Goal: Task Accomplishment & Management: Manage account settings

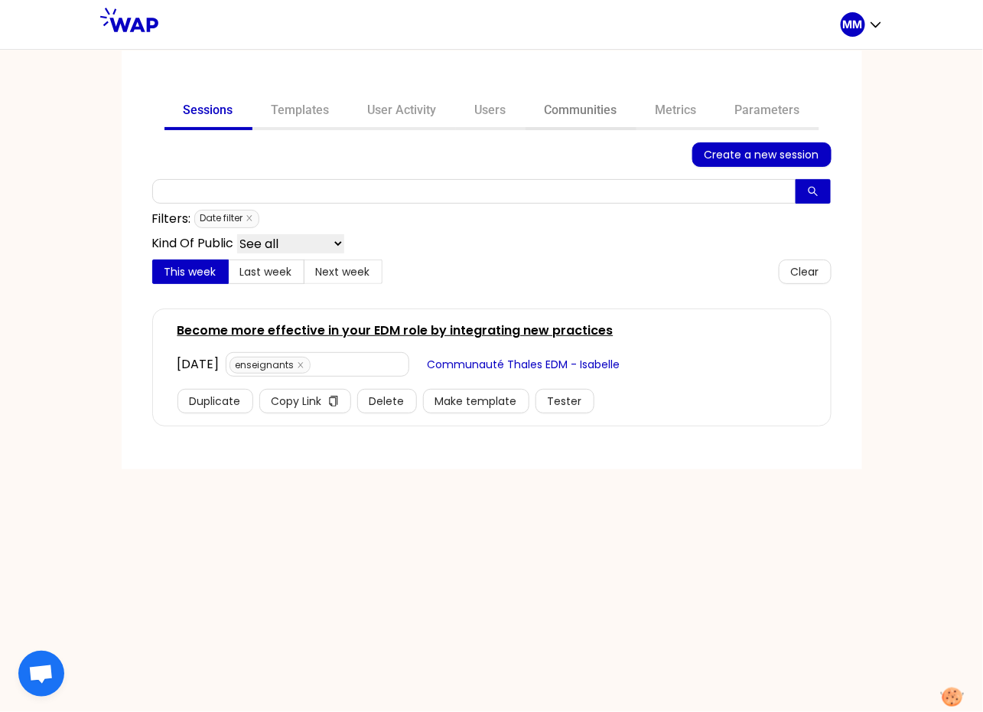
click at [569, 104] on link "Communities" at bounding box center [581, 111] width 111 height 37
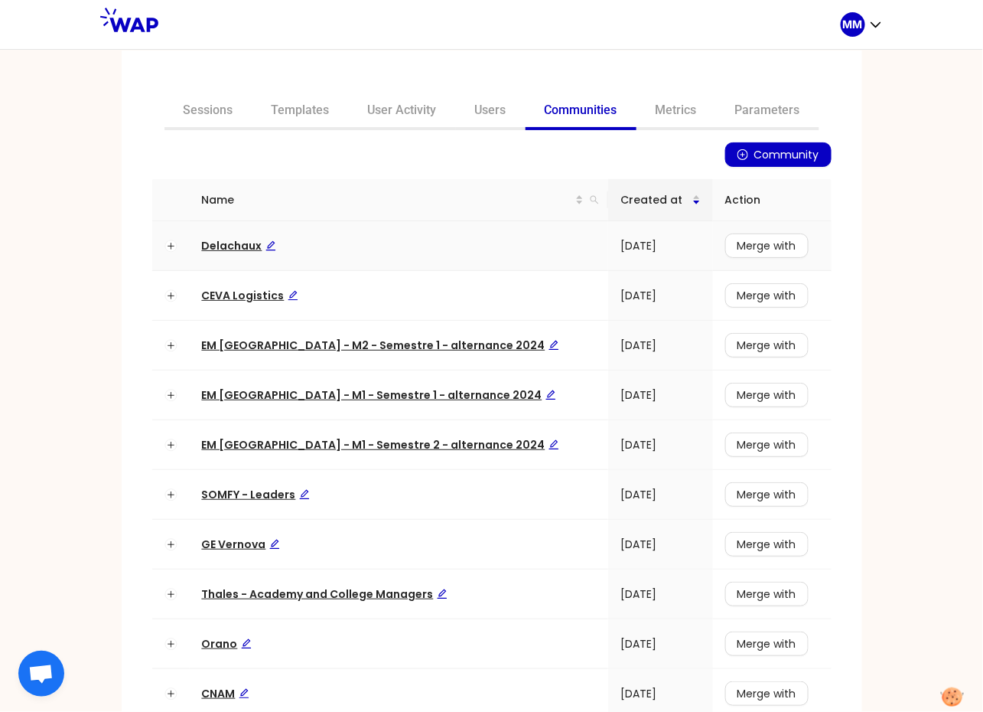
drag, startPoint x: 563, startPoint y: 200, endPoint x: 551, endPoint y: 222, distance: 25.3
click at [591, 200] on icon "search" at bounding box center [595, 200] width 8 height 8
type input "matmut"
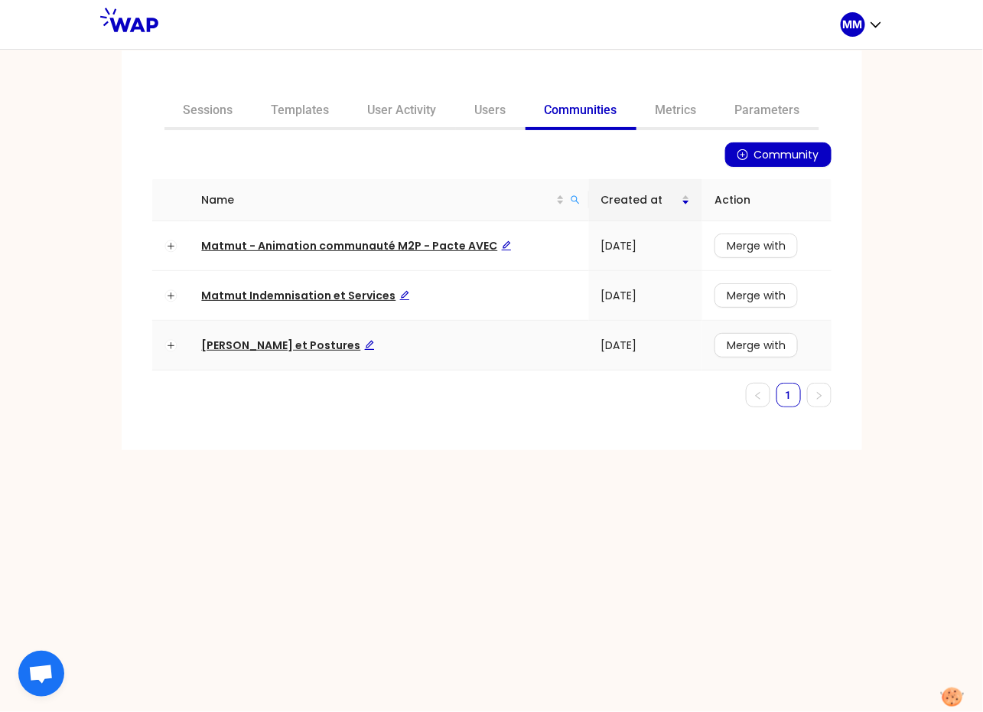
click at [334, 345] on span "[PERSON_NAME] et Postures" at bounding box center [288, 344] width 173 height 15
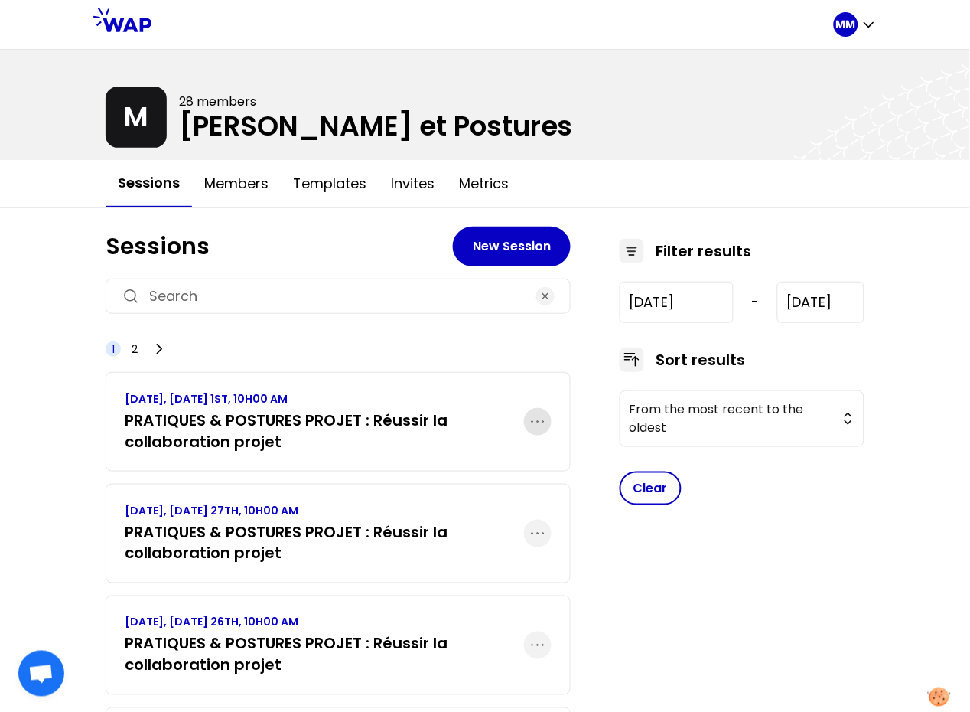
click at [536, 423] on icon "button" at bounding box center [538, 421] width 18 height 18
click at [501, 467] on p "Duplicate" at bounding box center [479, 468] width 64 height 21
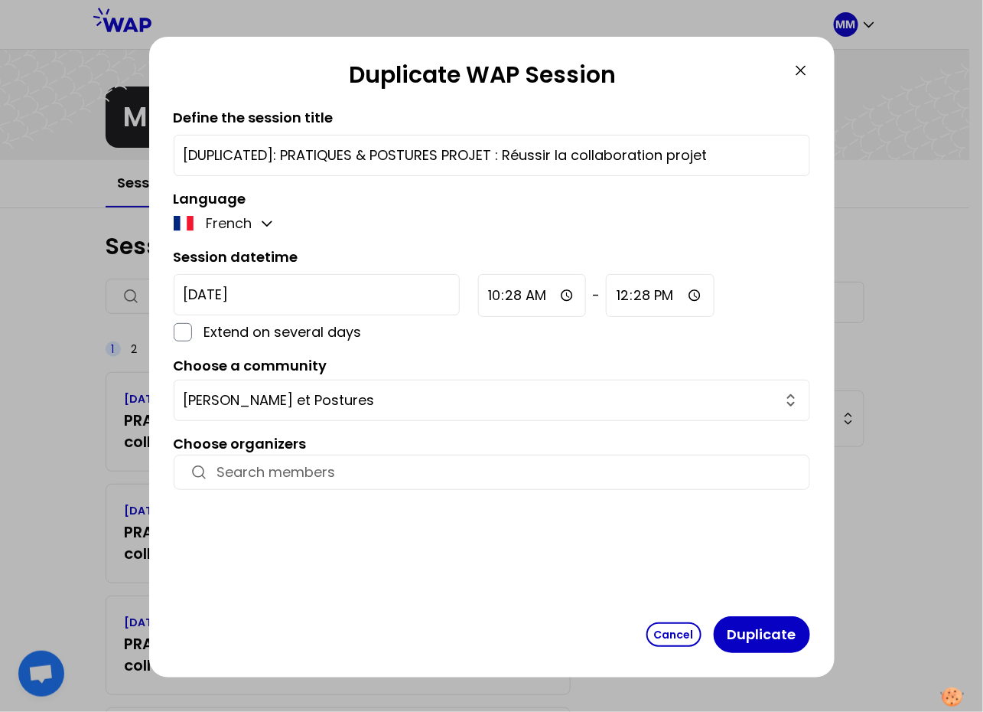
drag, startPoint x: 277, startPoint y: 155, endPoint x: 140, endPoint y: 152, distance: 137.0
click at [140, 152] on div "Duplicate WAP Session Define the session title [DUPLICATED]: PRATIQUES & POSTUR…" at bounding box center [491, 356] width 983 height 712
type input "PRATIQUES & POSTURES PROJET : Réussir la collaboration projet"
click at [255, 291] on input "[DATE]" at bounding box center [317, 294] width 286 height 41
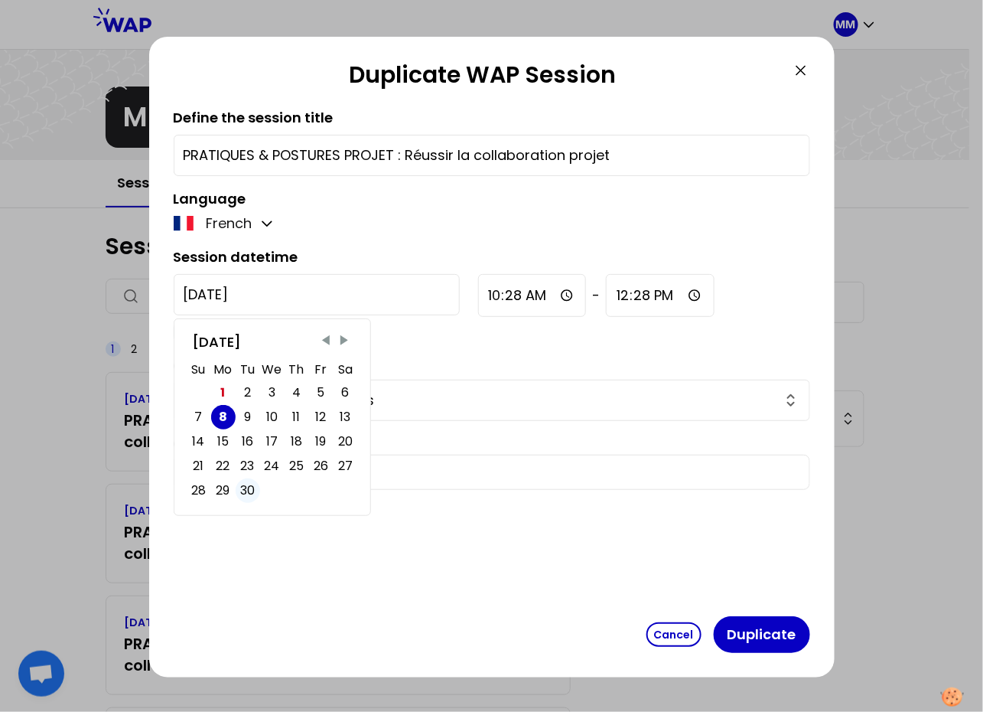
click at [243, 491] on div "30" at bounding box center [247, 490] width 15 height 21
type input "[DATE]"
click at [478, 296] on input "10:28" at bounding box center [532, 295] width 109 height 43
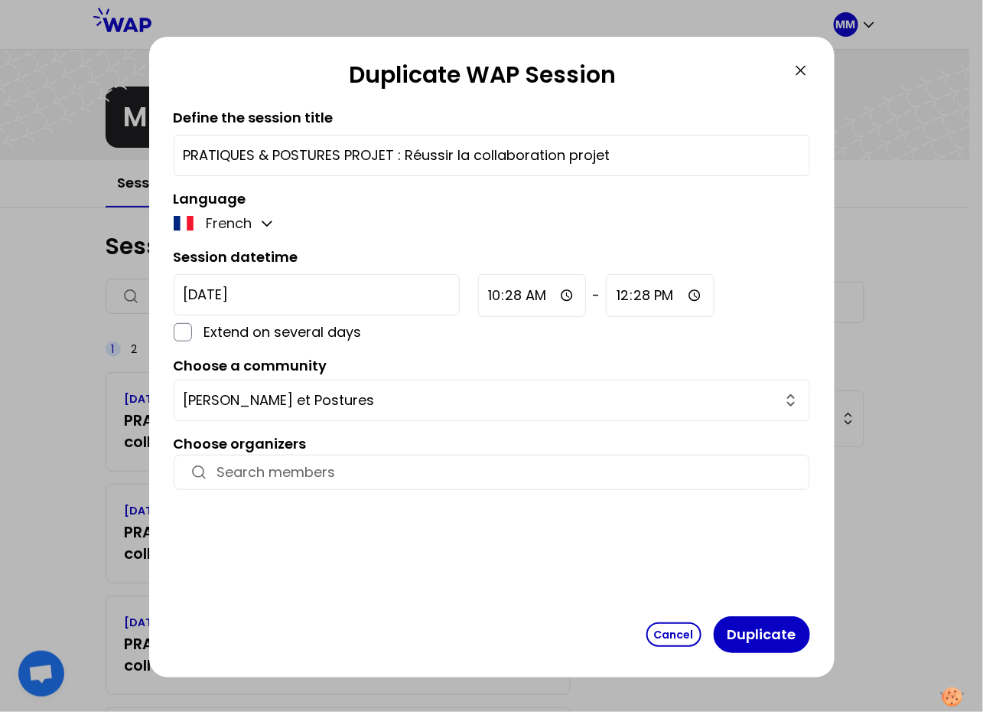
type input "10:00"
click at [606, 295] on input "12:28" at bounding box center [660, 295] width 109 height 43
type input "12:30"
click at [409, 215] on div "French" at bounding box center [492, 223] width 637 height 21
click at [742, 629] on button "Duplicate" at bounding box center [762, 634] width 96 height 37
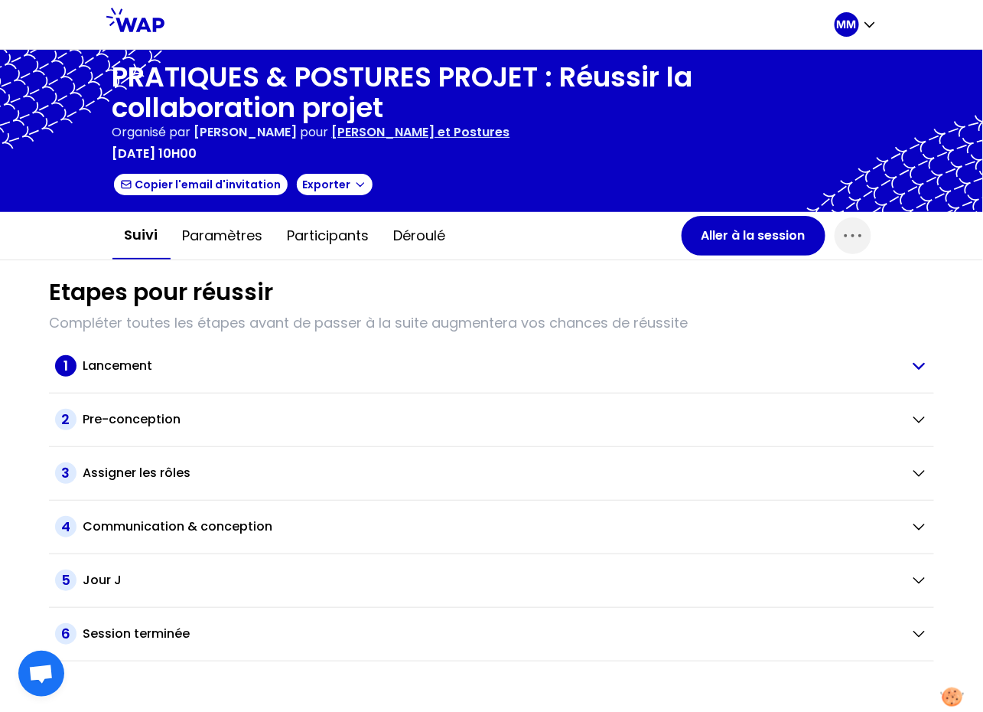
drag, startPoint x: 136, startPoint y: 365, endPoint x: 145, endPoint y: 373, distance: 11.9
click at [136, 365] on h2 "Lancement" at bounding box center [118, 366] width 70 height 18
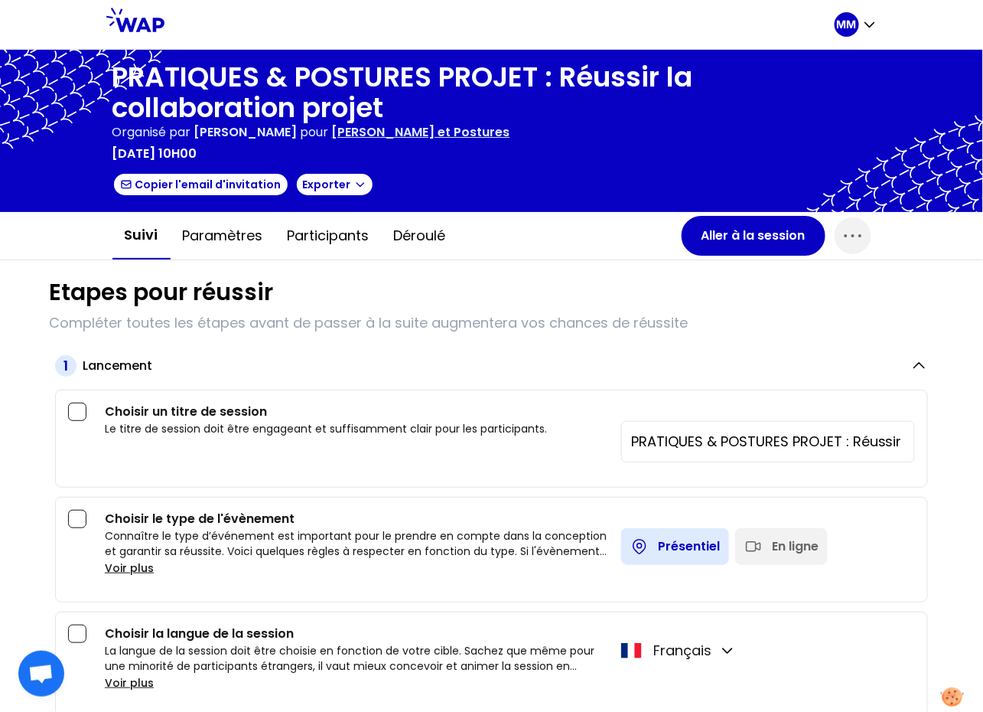
click at [756, 530] on div "En ligne" at bounding box center [781, 546] width 93 height 37
drag, startPoint x: 760, startPoint y: 543, endPoint x: 755, endPoint y: 534, distance: 10.3
click at [772, 543] on div "En ligne" at bounding box center [795, 546] width 47 height 18
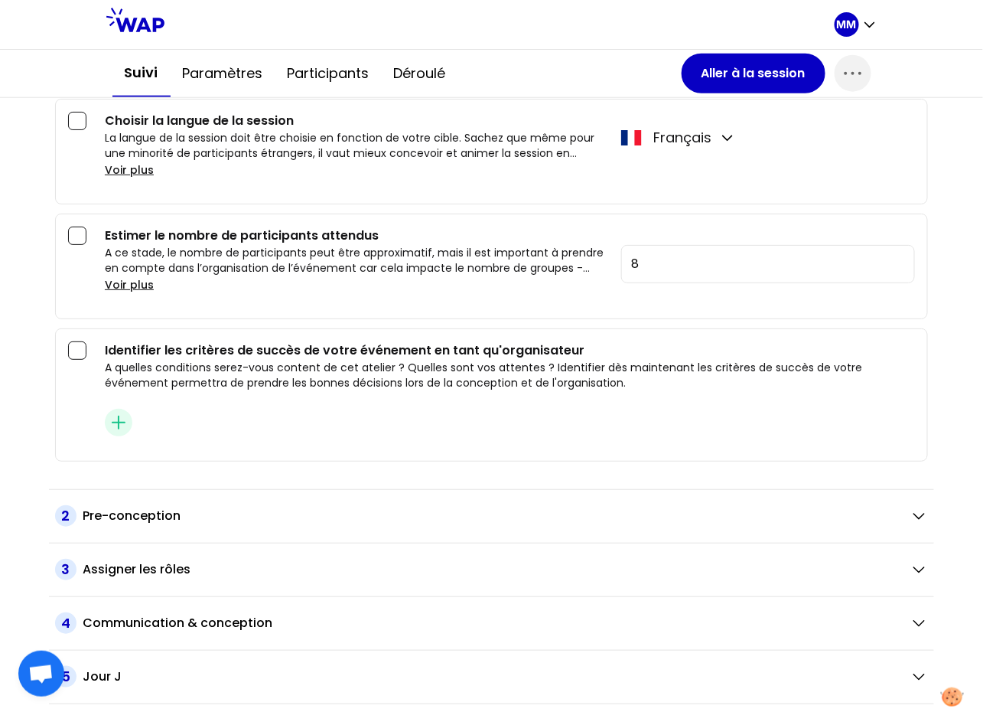
scroll to position [559, 0]
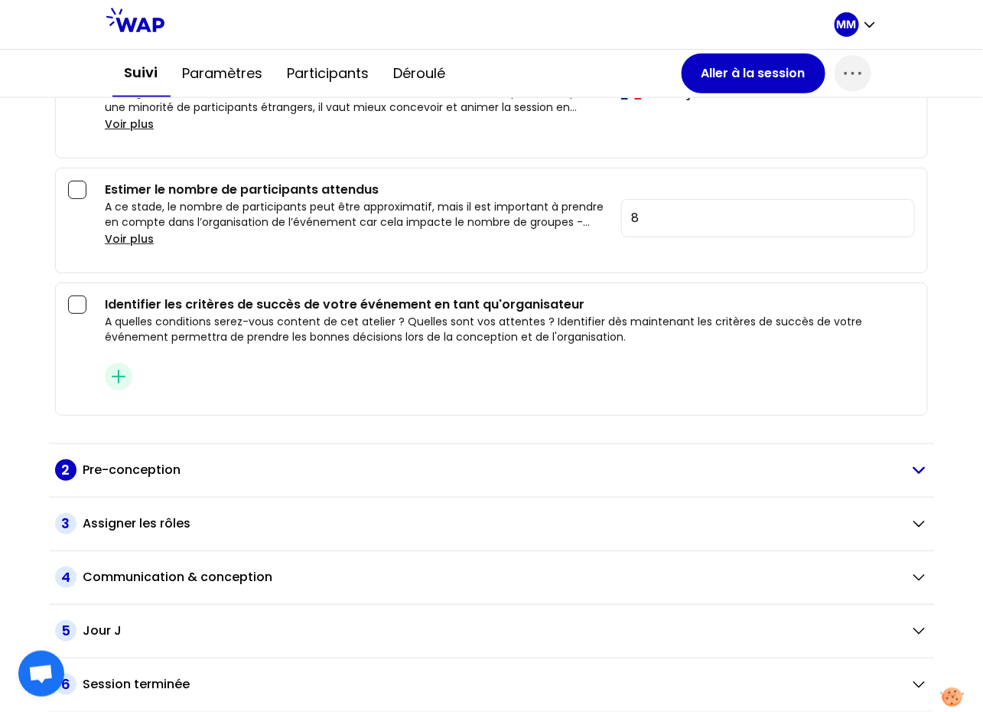
click at [417, 474] on div "Pre-conception" at bounding box center [491, 470] width 816 height 18
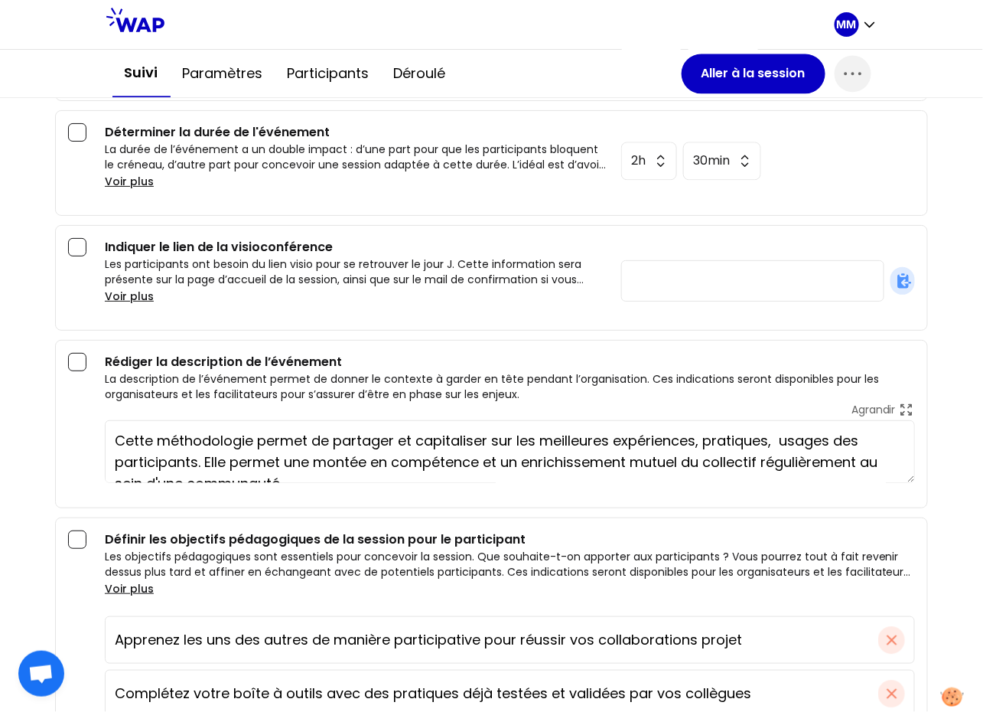
scroll to position [1112, 0]
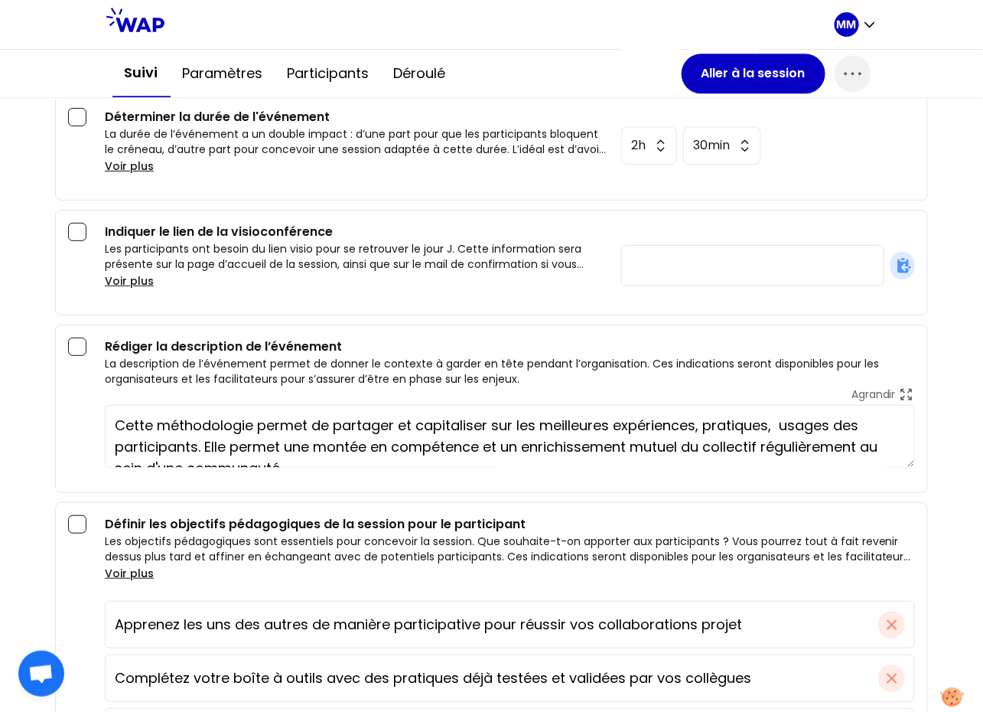
click at [662, 258] on input "text" at bounding box center [752, 265] width 243 height 21
paste input "[URL][DOMAIN_NAME]"
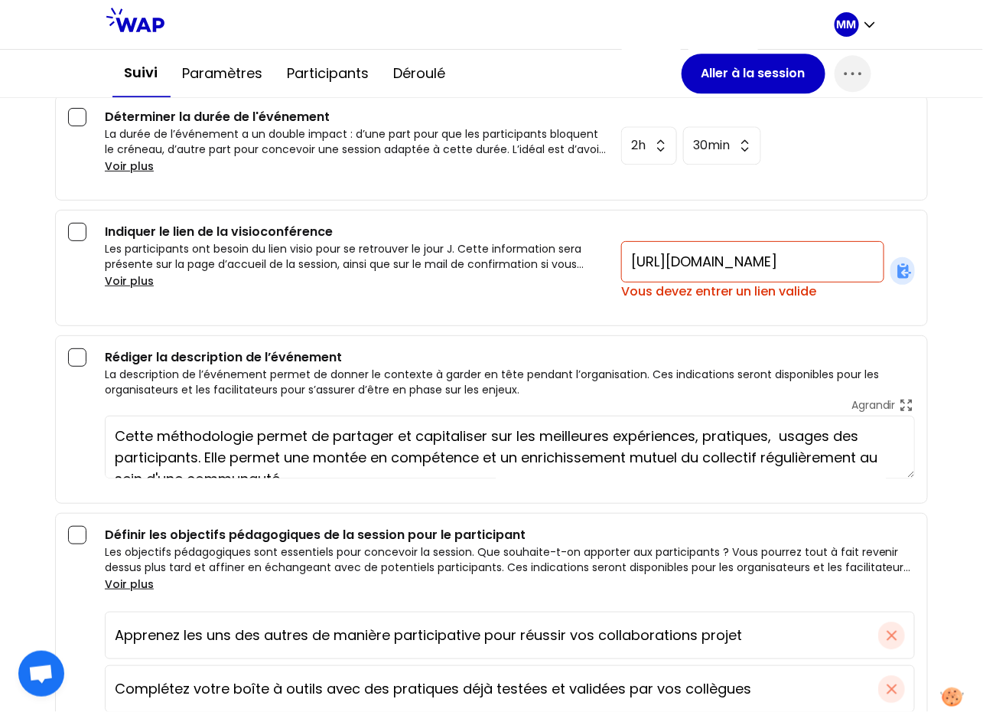
click at [691, 324] on div "Indiquer le lien de la visioconférence Les participants ont besoin du lien visi…" at bounding box center [491, 268] width 873 height 116
click at [849, 256] on input "[URL][DOMAIN_NAME]" at bounding box center [752, 261] width 243 height 21
type input "[URL][DOMAIN_NAME]"
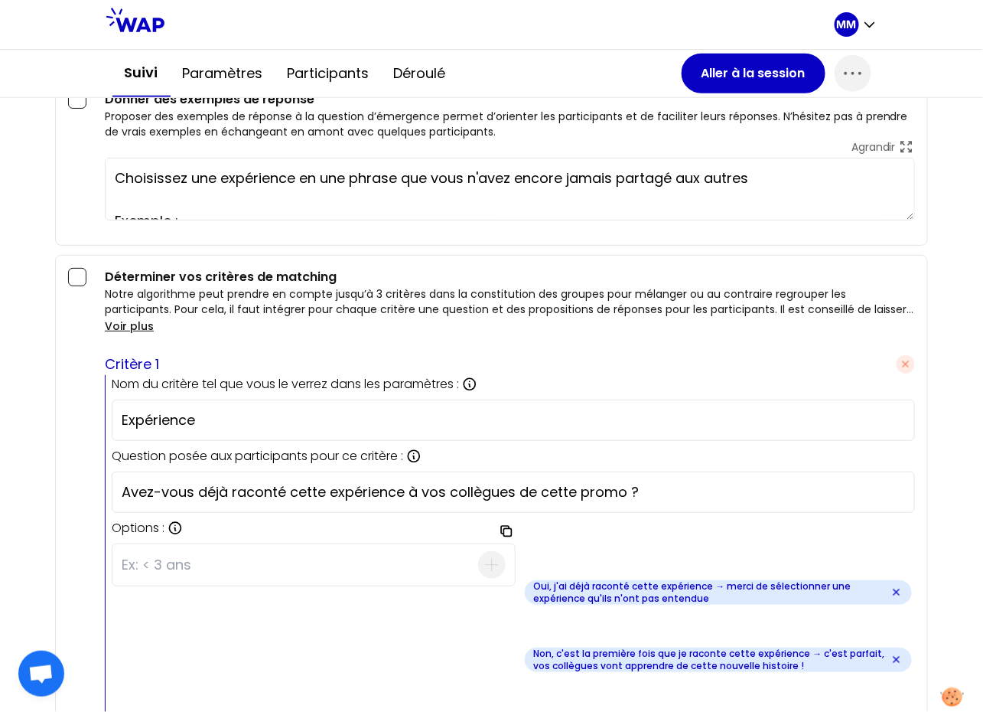
scroll to position [2282, 0]
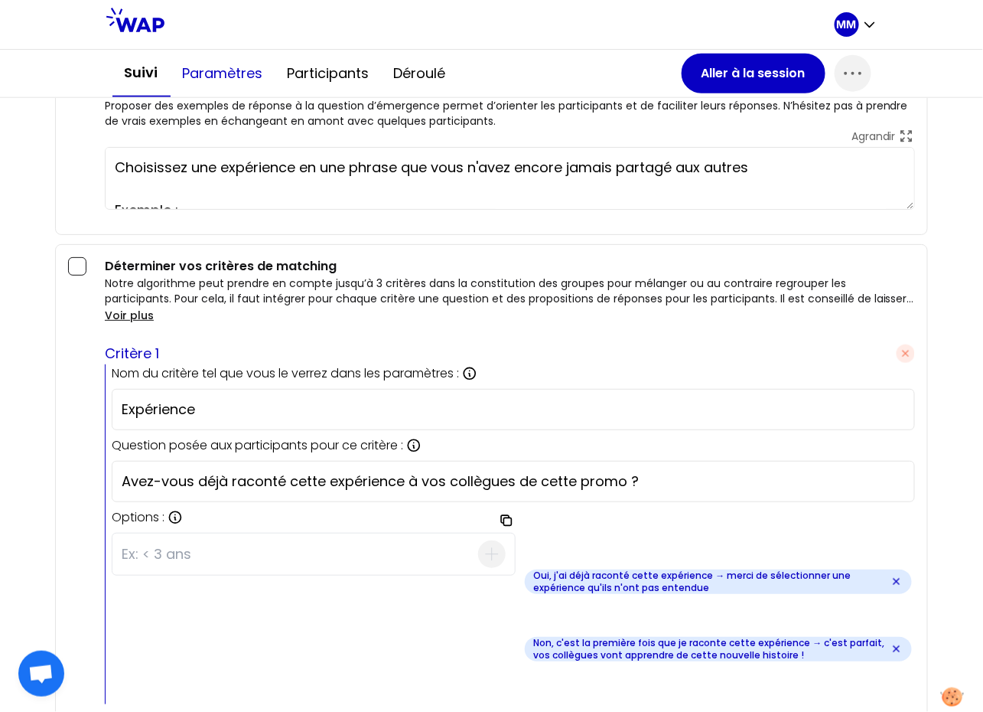
click at [222, 86] on button "Paramètres" at bounding box center [223, 74] width 105 height 46
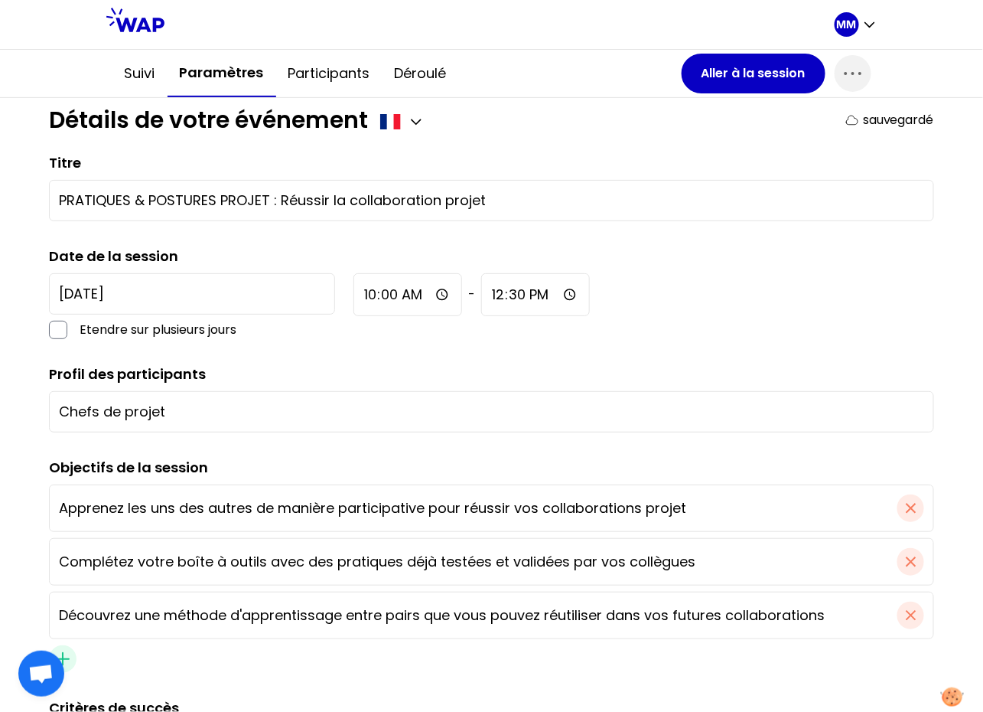
scroll to position [0, 0]
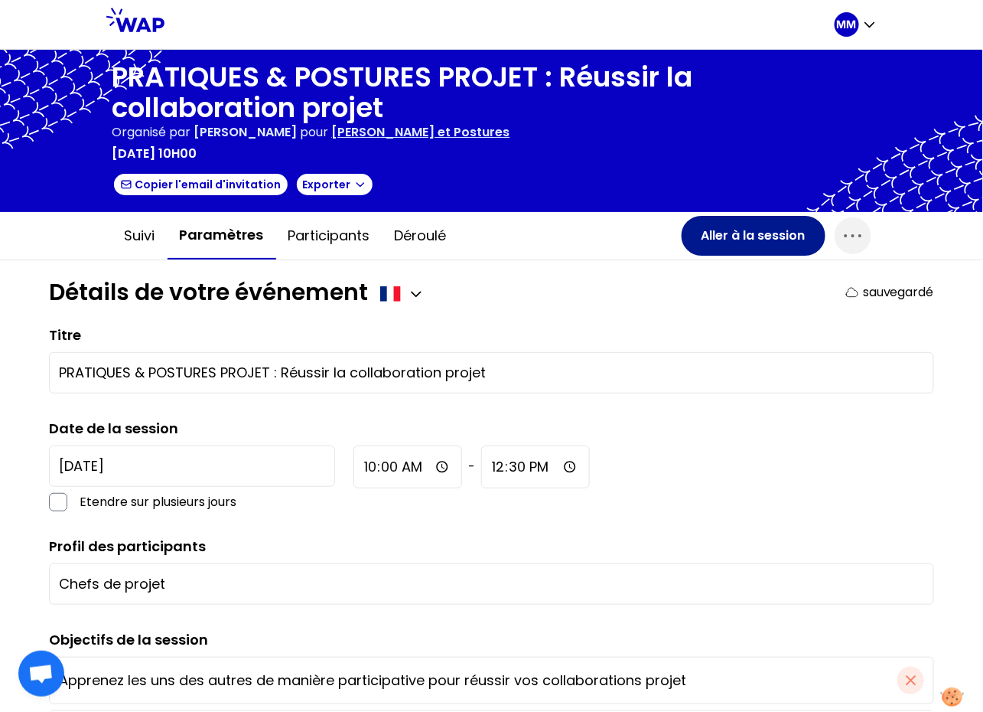
click at [758, 233] on button "Aller à la session" at bounding box center [754, 236] width 144 height 40
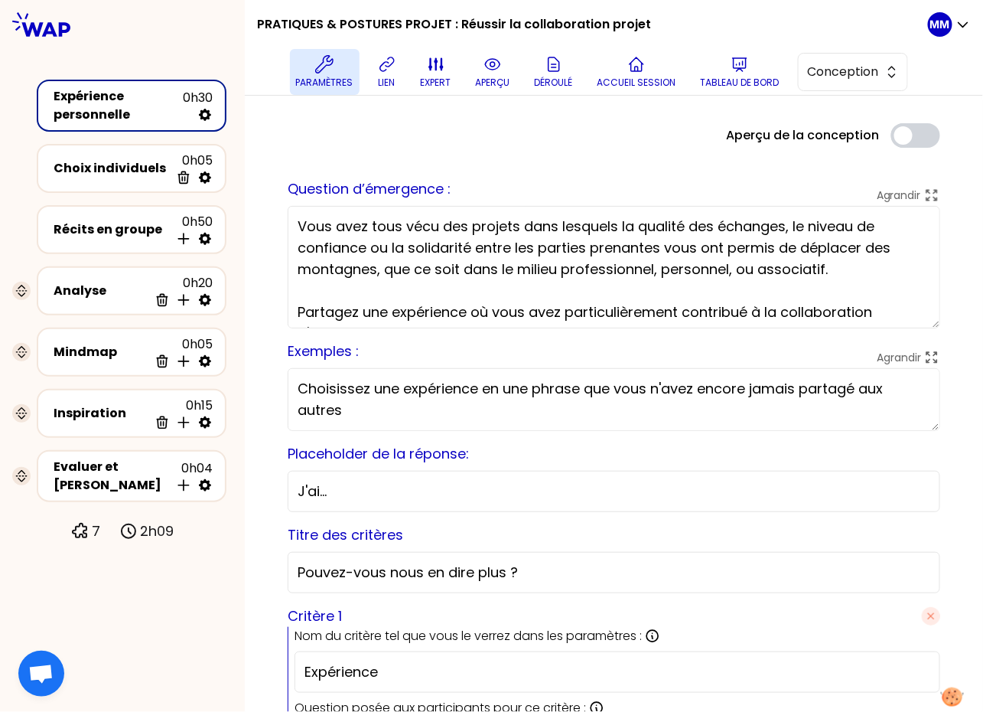
click at [315, 82] on p "Paramètres" at bounding box center [324, 83] width 57 height 12
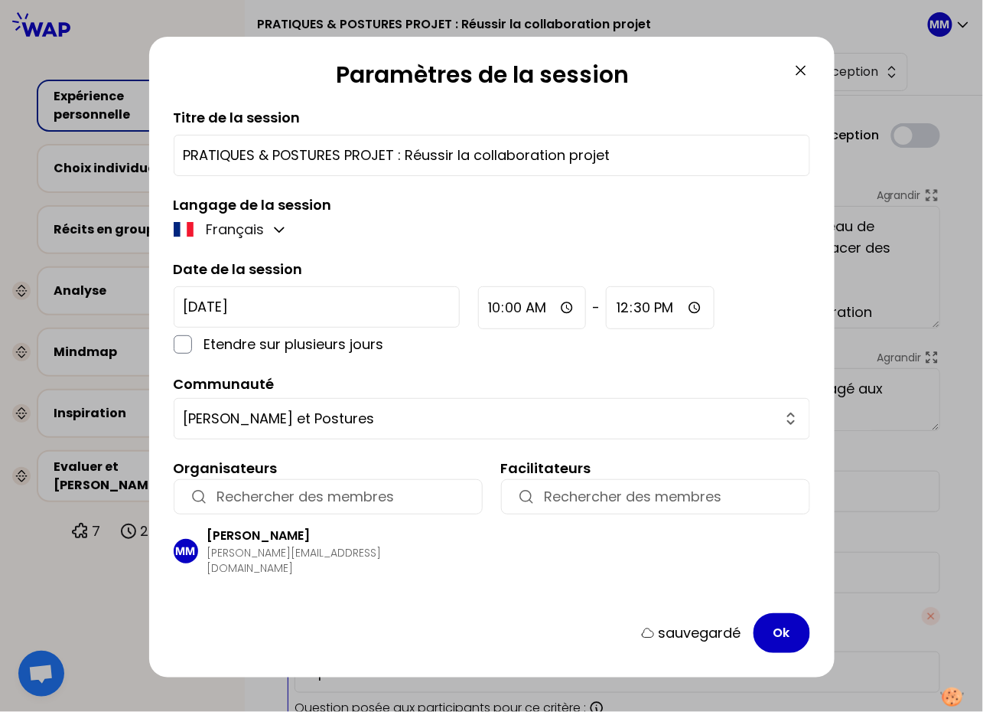
click at [801, 68] on icon at bounding box center [801, 70] width 18 height 18
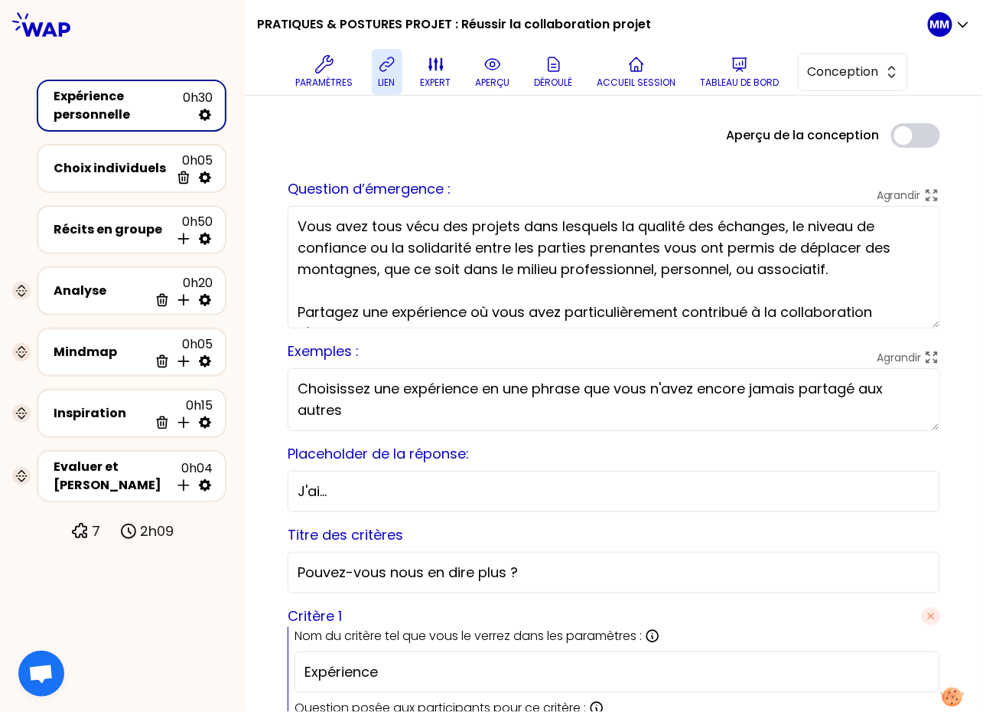
drag, startPoint x: 383, startPoint y: 80, endPoint x: 369, endPoint y: 84, distance: 14.3
click at [383, 80] on p "lien" at bounding box center [387, 83] width 17 height 12
click at [383, 65] on icon at bounding box center [387, 64] width 18 height 18
drag, startPoint x: 390, startPoint y: 75, endPoint x: 57, endPoint y: 227, distance: 366.1
click at [389, 77] on p "lien" at bounding box center [387, 83] width 17 height 12
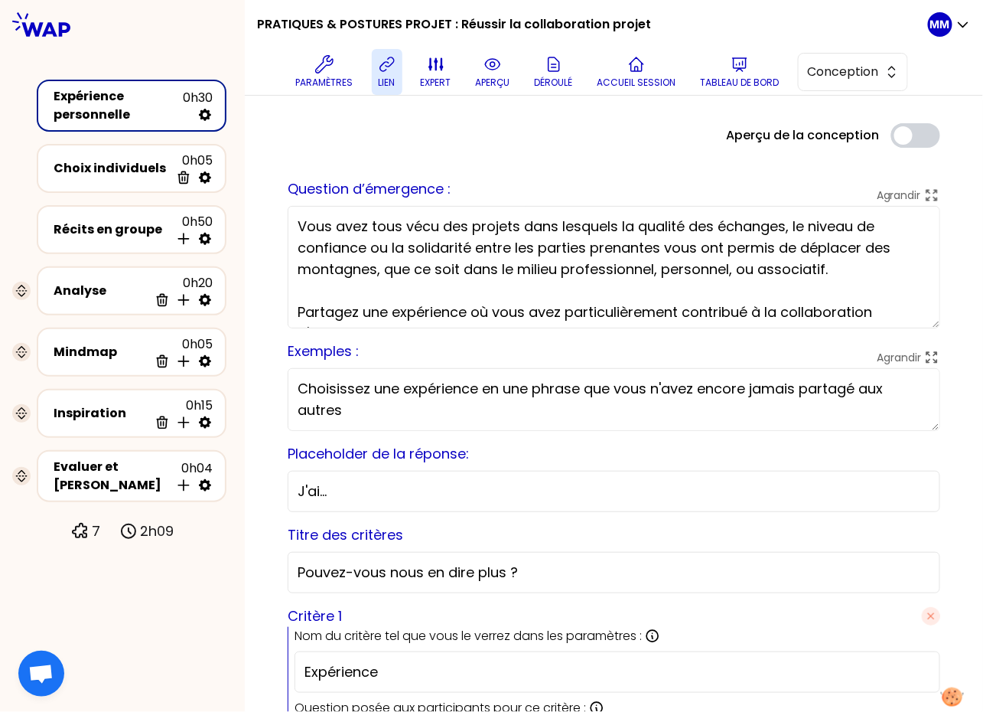
click at [384, 74] on button "lien" at bounding box center [387, 72] width 31 height 46
click at [388, 59] on icon at bounding box center [387, 64] width 18 height 18
click at [386, 77] on p "lien" at bounding box center [387, 83] width 17 height 12
